Goal: Task Accomplishment & Management: Manage account settings

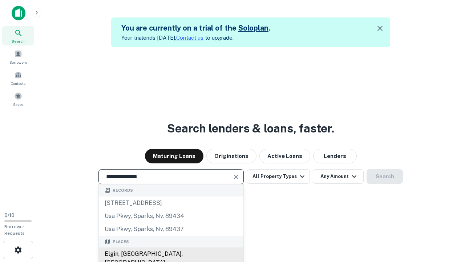
click at [171, 254] on div "Elgin, [GEOGRAPHIC_DATA], [GEOGRAPHIC_DATA]" at bounding box center [171, 258] width 145 height 22
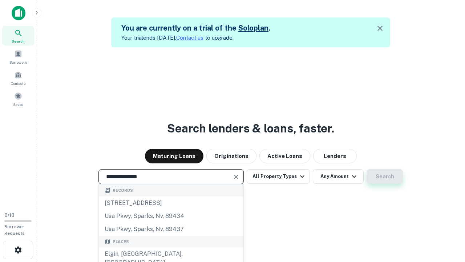
type input "**********"
click at [385, 176] on button "Search" at bounding box center [384, 176] width 36 height 15
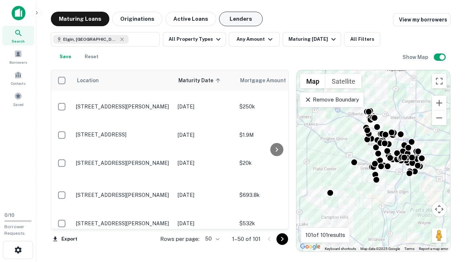
click at [241, 19] on button "Lenders" at bounding box center [241, 19] width 44 height 15
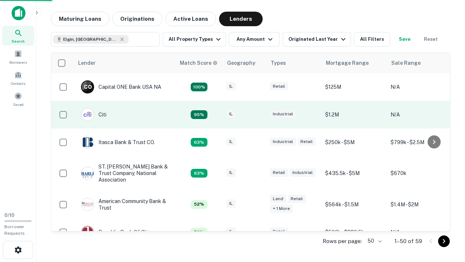
click at [258, 114] on div "IL" at bounding box center [244, 115] width 36 height 10
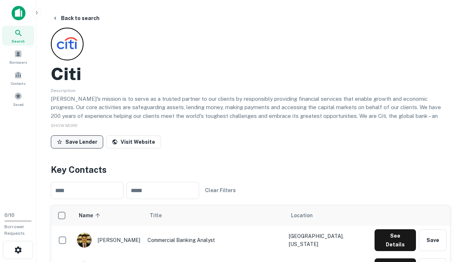
click at [77, 141] on button "Save Lender" at bounding box center [77, 141] width 52 height 13
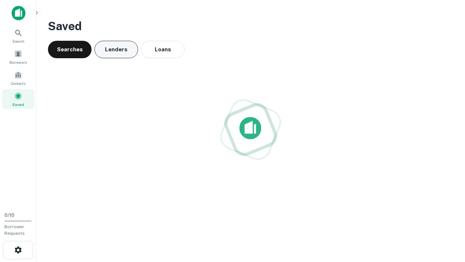
click at [116, 49] on button "Lenders" at bounding box center [116, 49] width 44 height 17
